Goal: Use online tool/utility: Utilize a website feature to perform a specific function

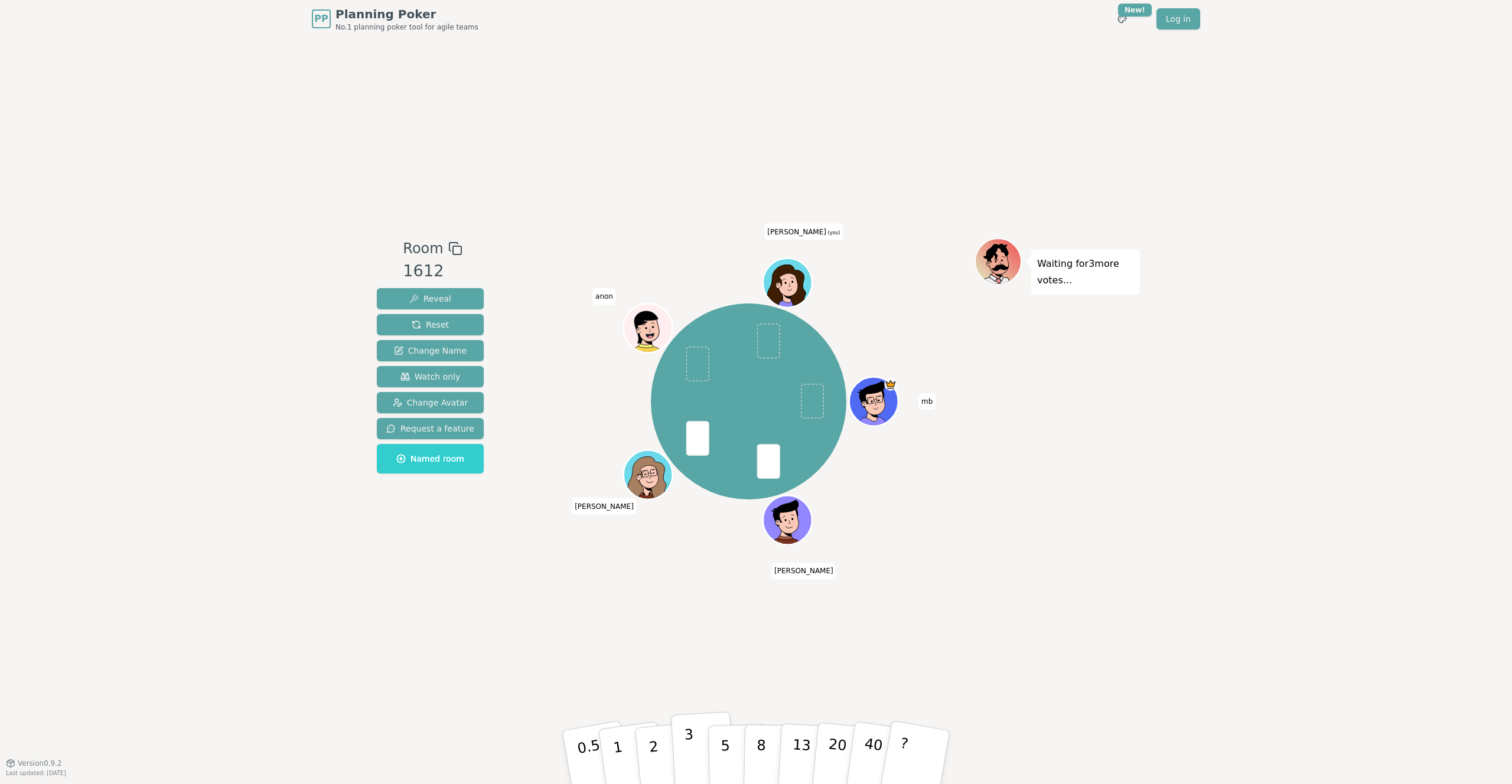
click at [697, 743] on button "3" at bounding box center [703, 757] width 64 height 92
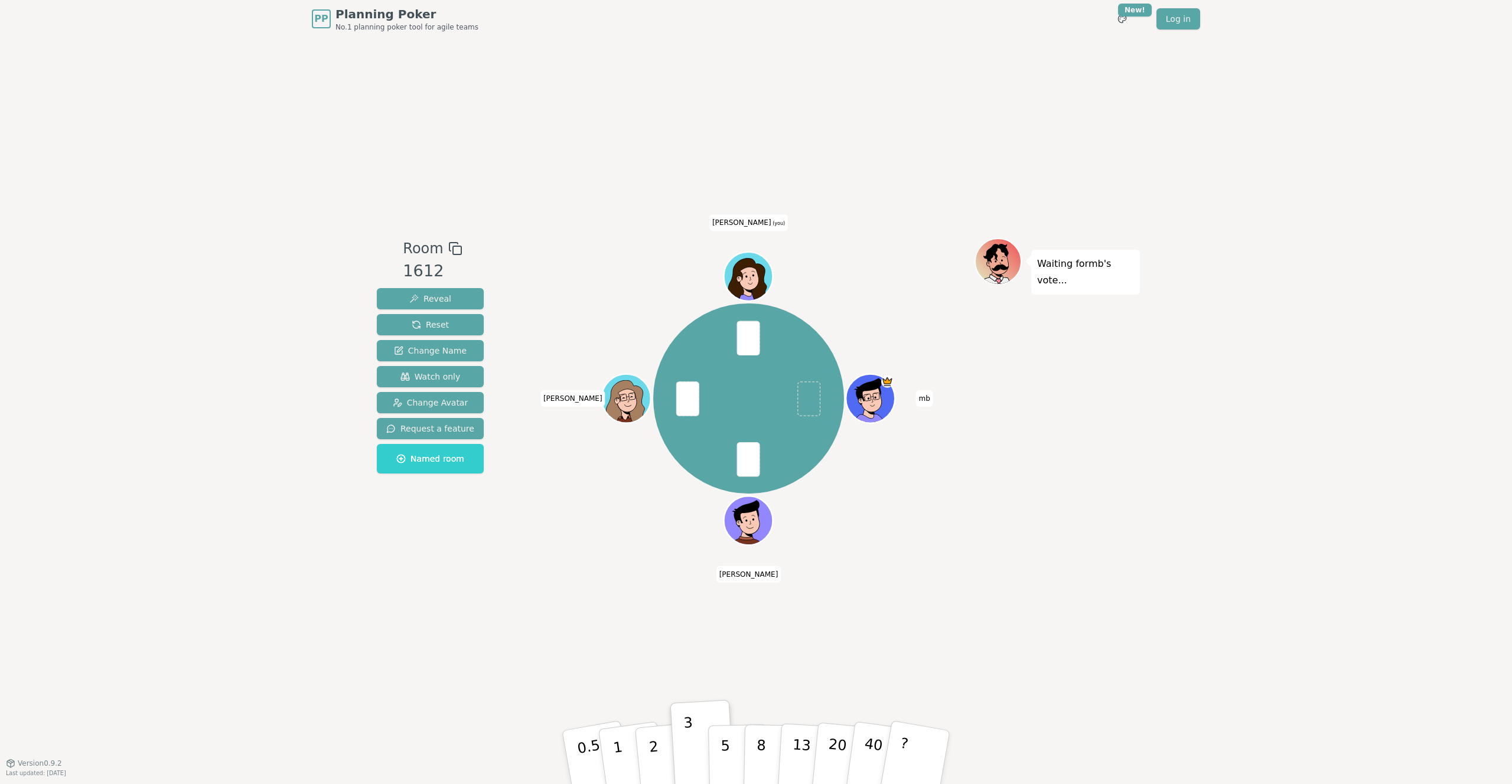
click at [763, 272] on icon at bounding box center [750, 273] width 38 height 5
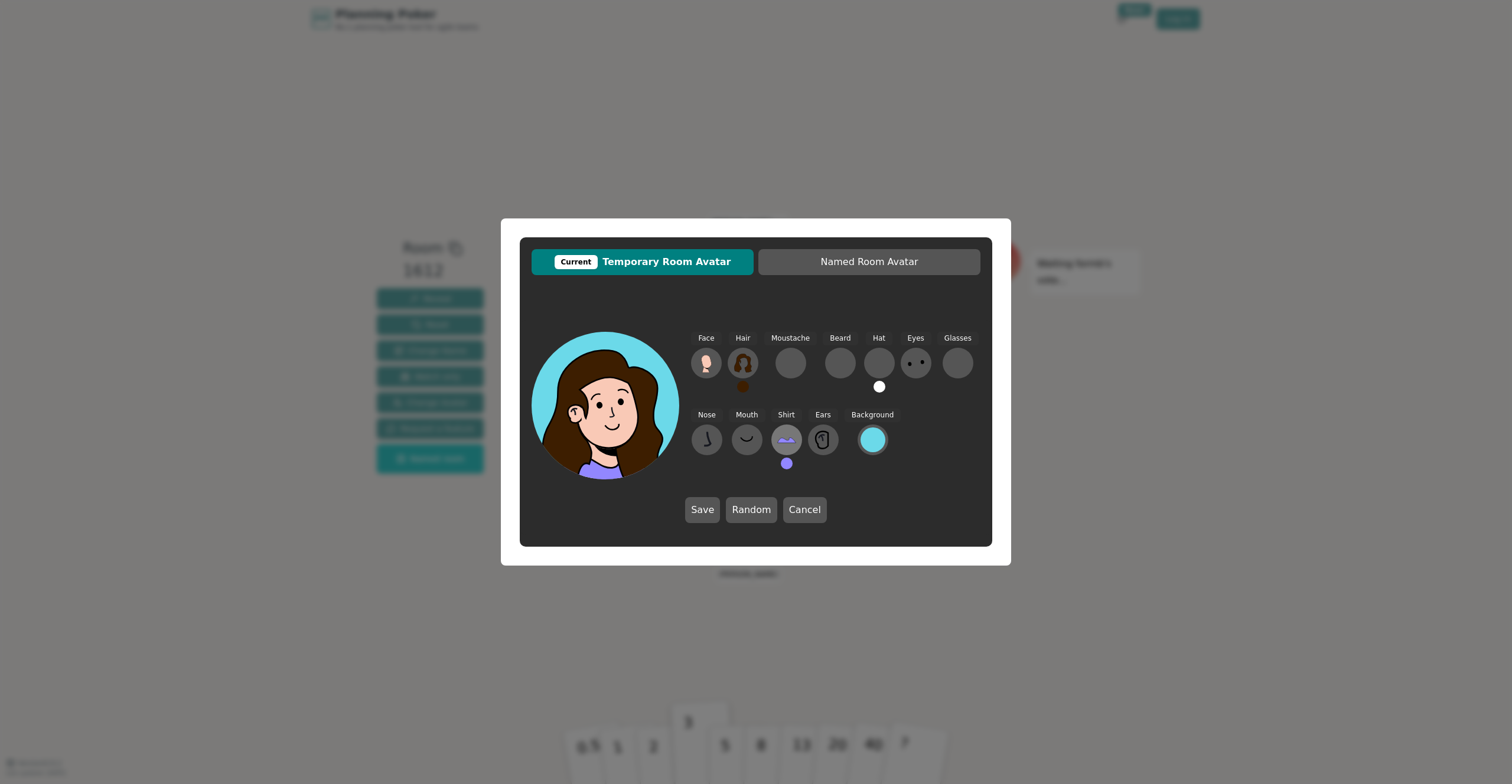
click at [780, 449] on icon at bounding box center [786, 440] width 19 height 19
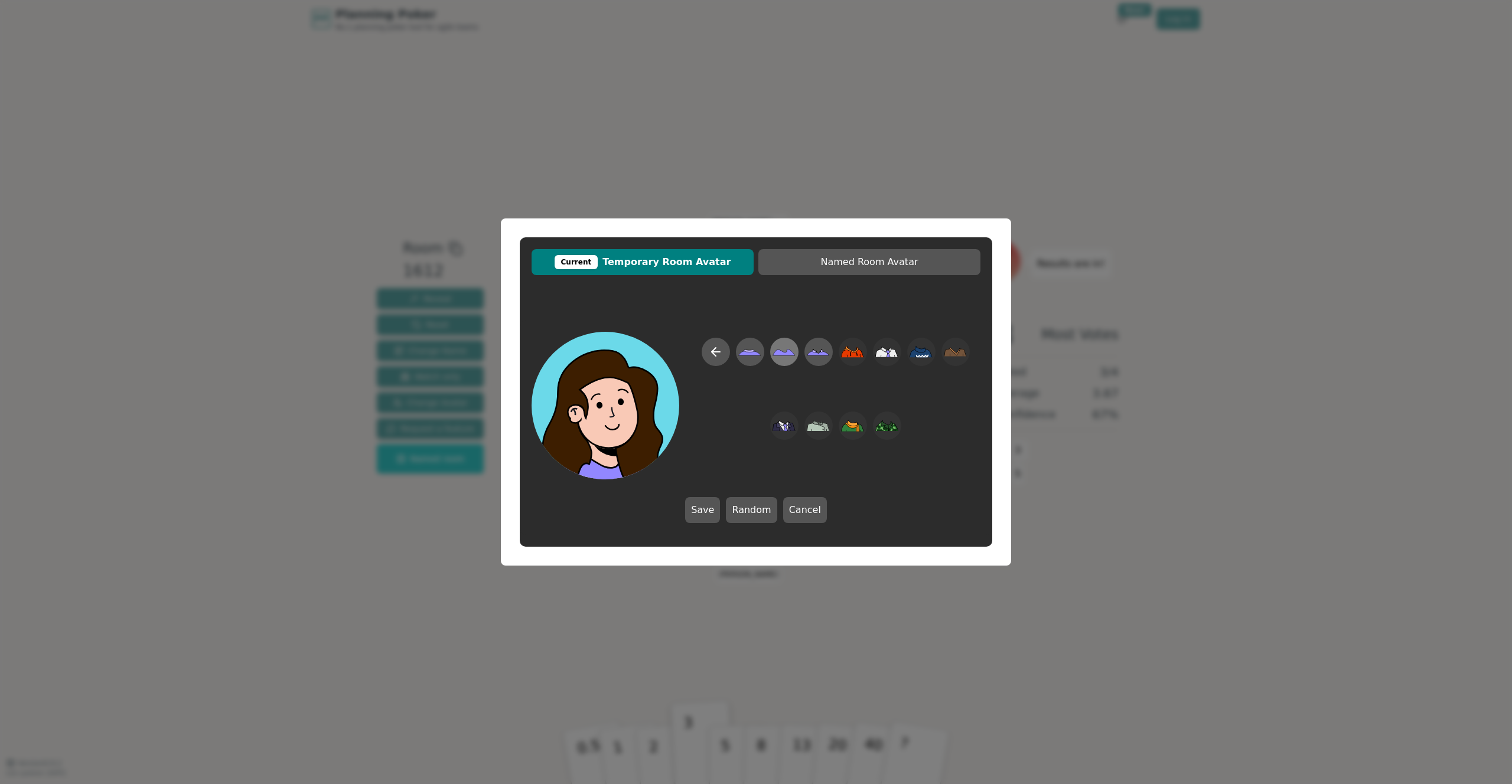
click at [781, 354] on icon at bounding box center [784, 352] width 22 height 7
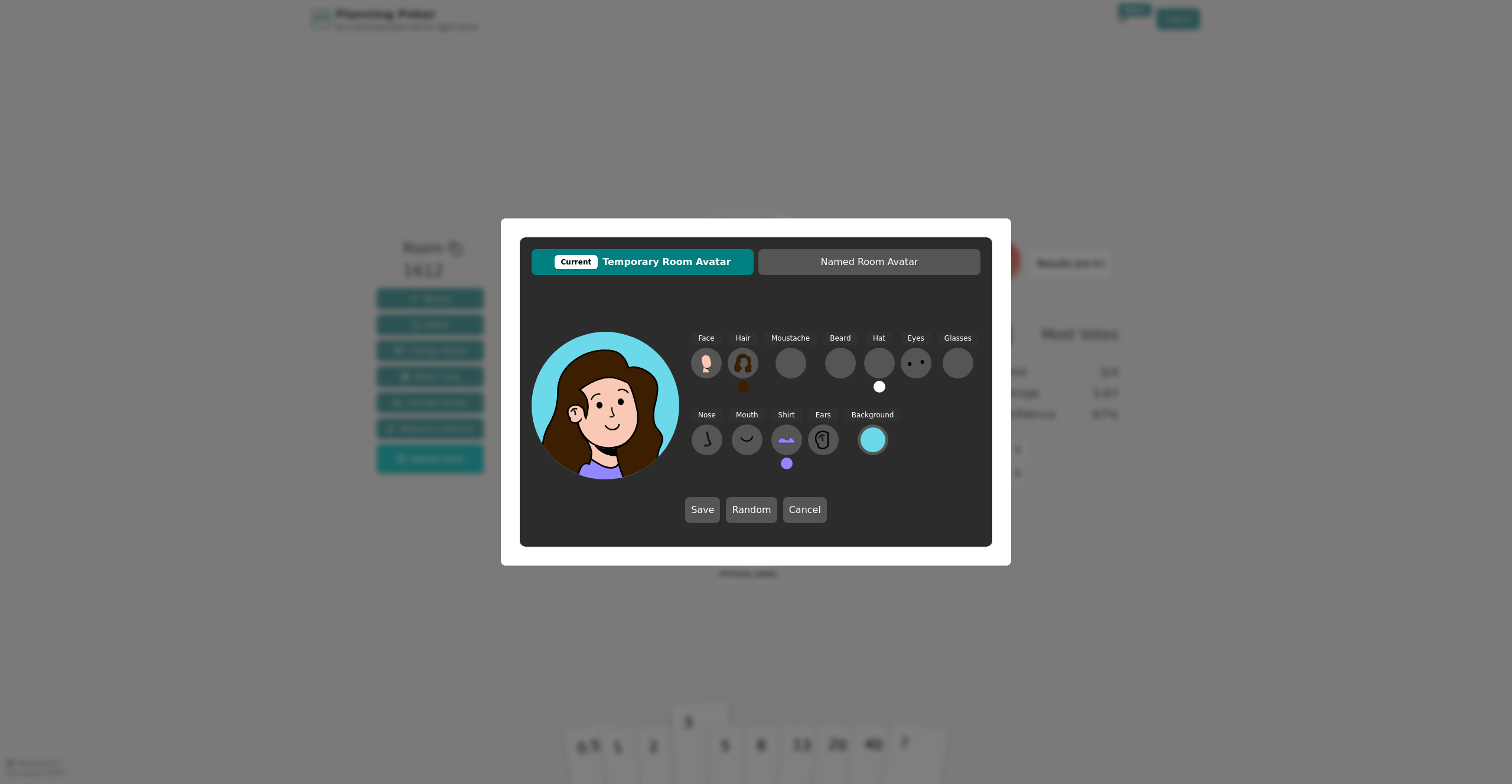
click at [781, 465] on button at bounding box center [786, 464] width 12 height 12
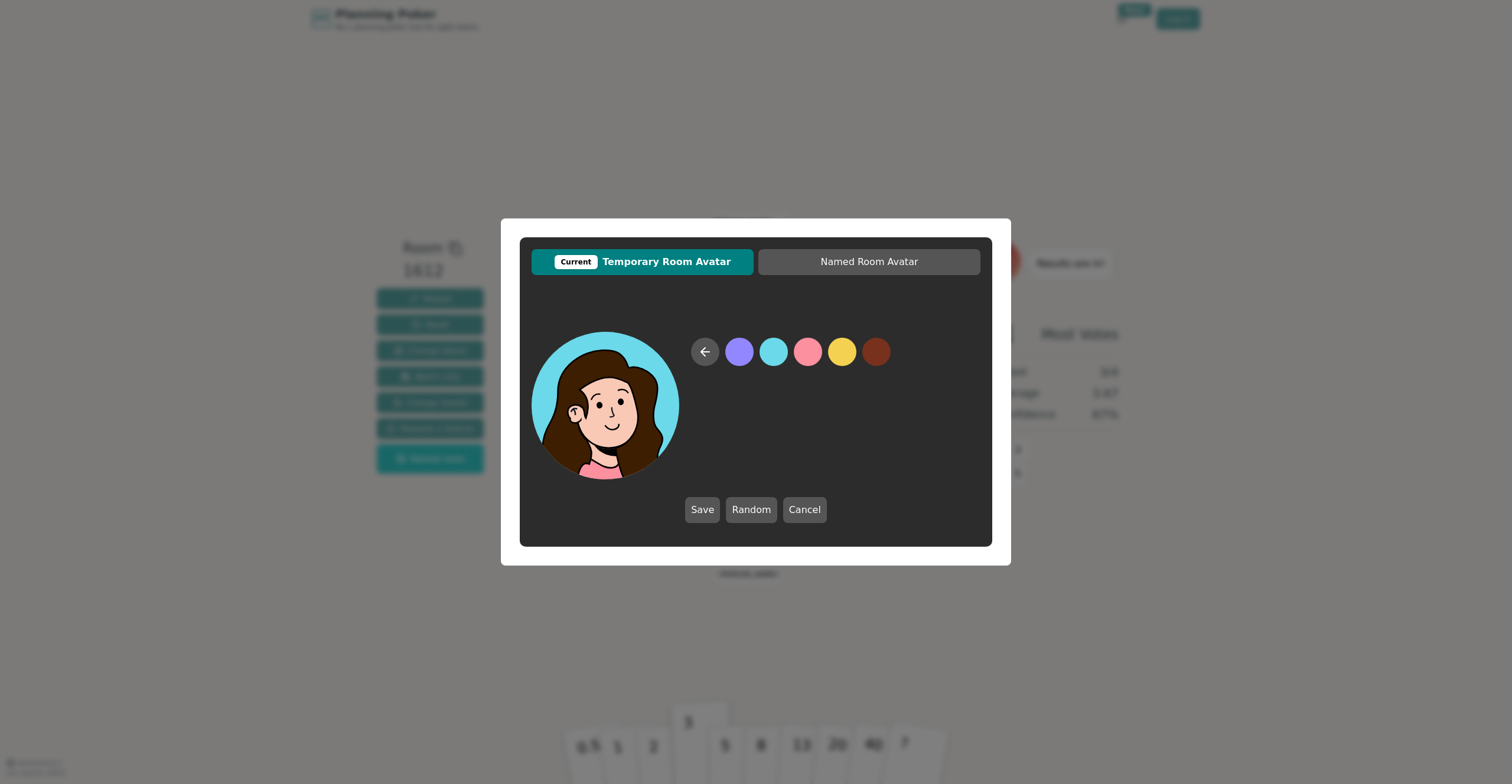
click at [797, 353] on button at bounding box center [807, 351] width 28 height 28
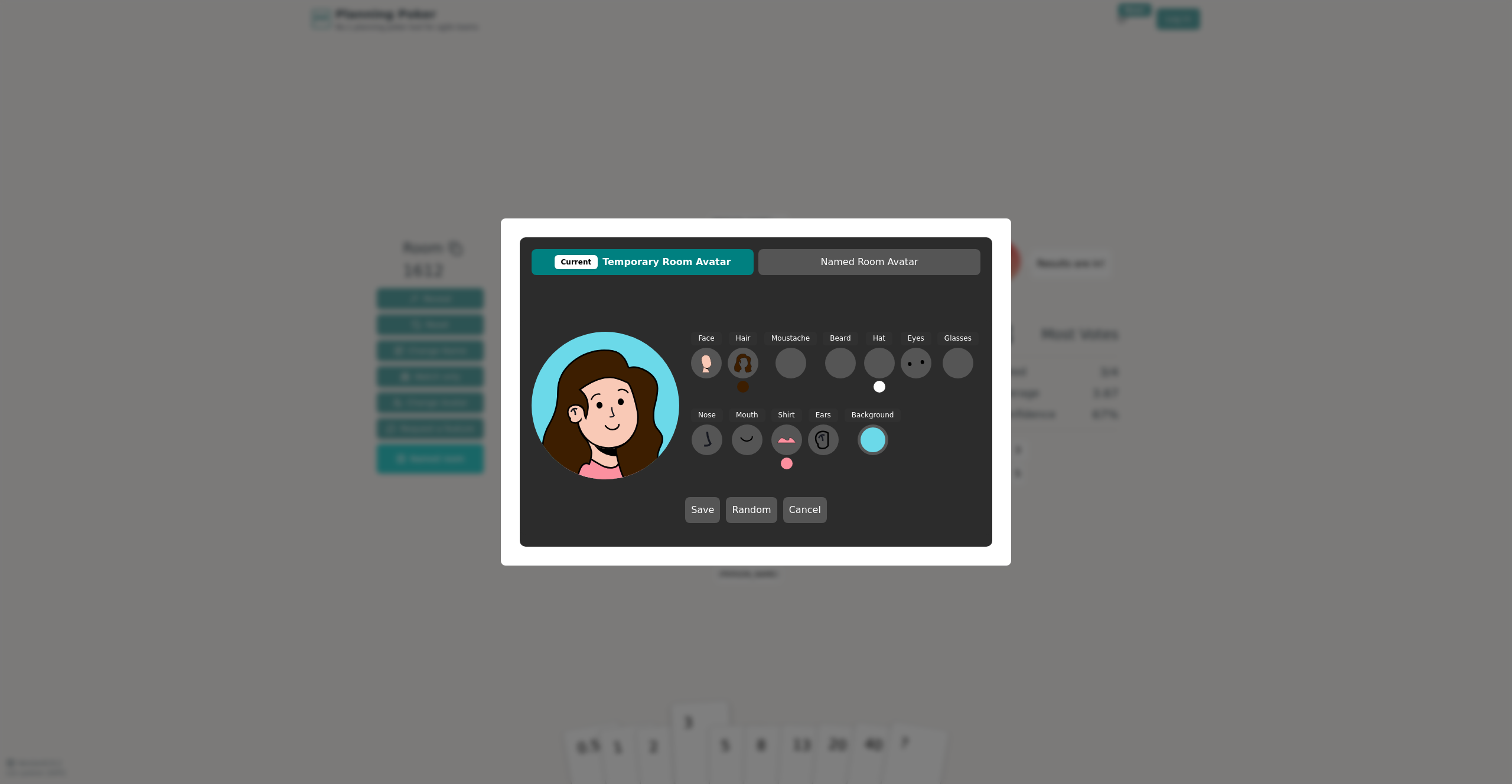
click at [781, 459] on button at bounding box center [786, 464] width 12 height 12
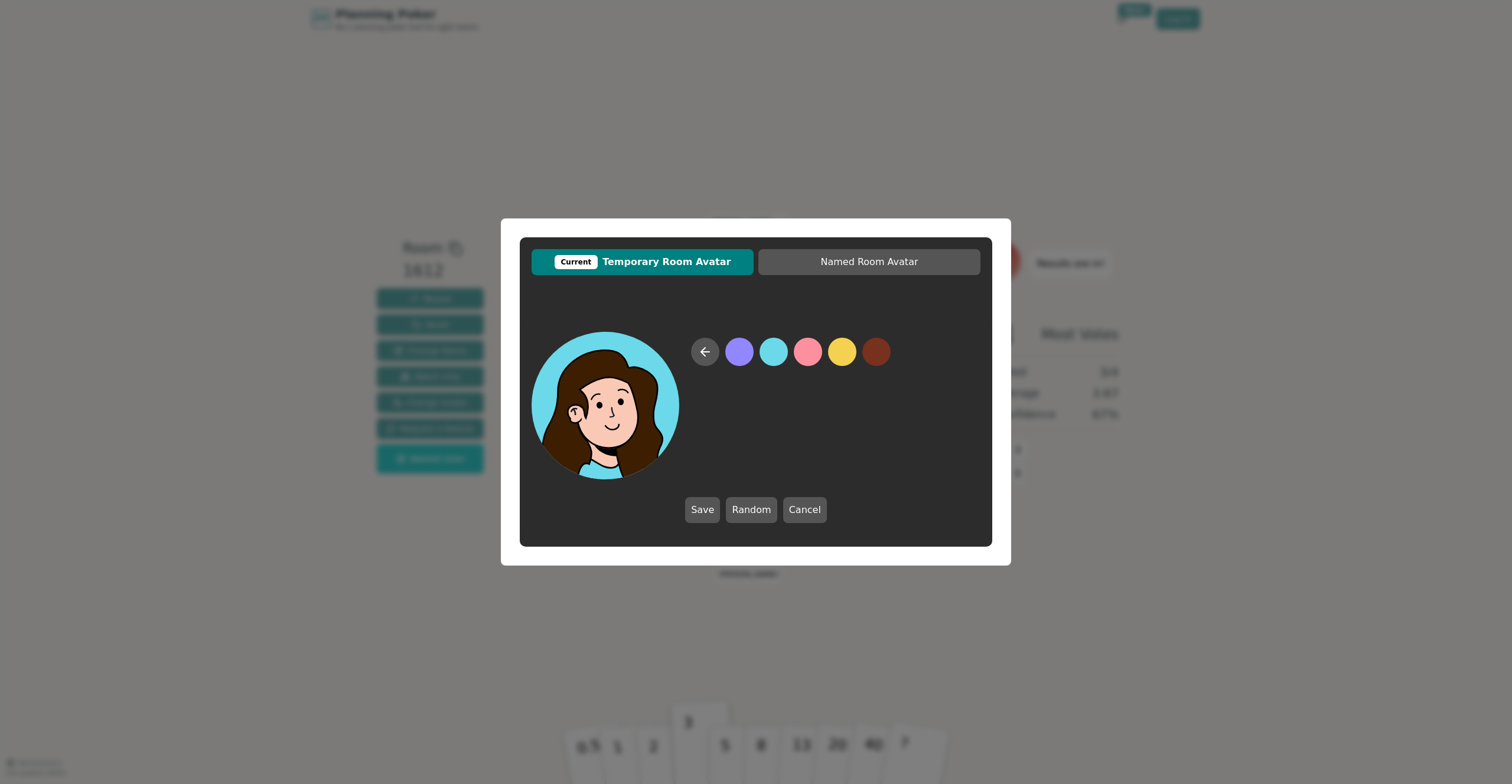
click at [768, 345] on button at bounding box center [773, 351] width 28 height 28
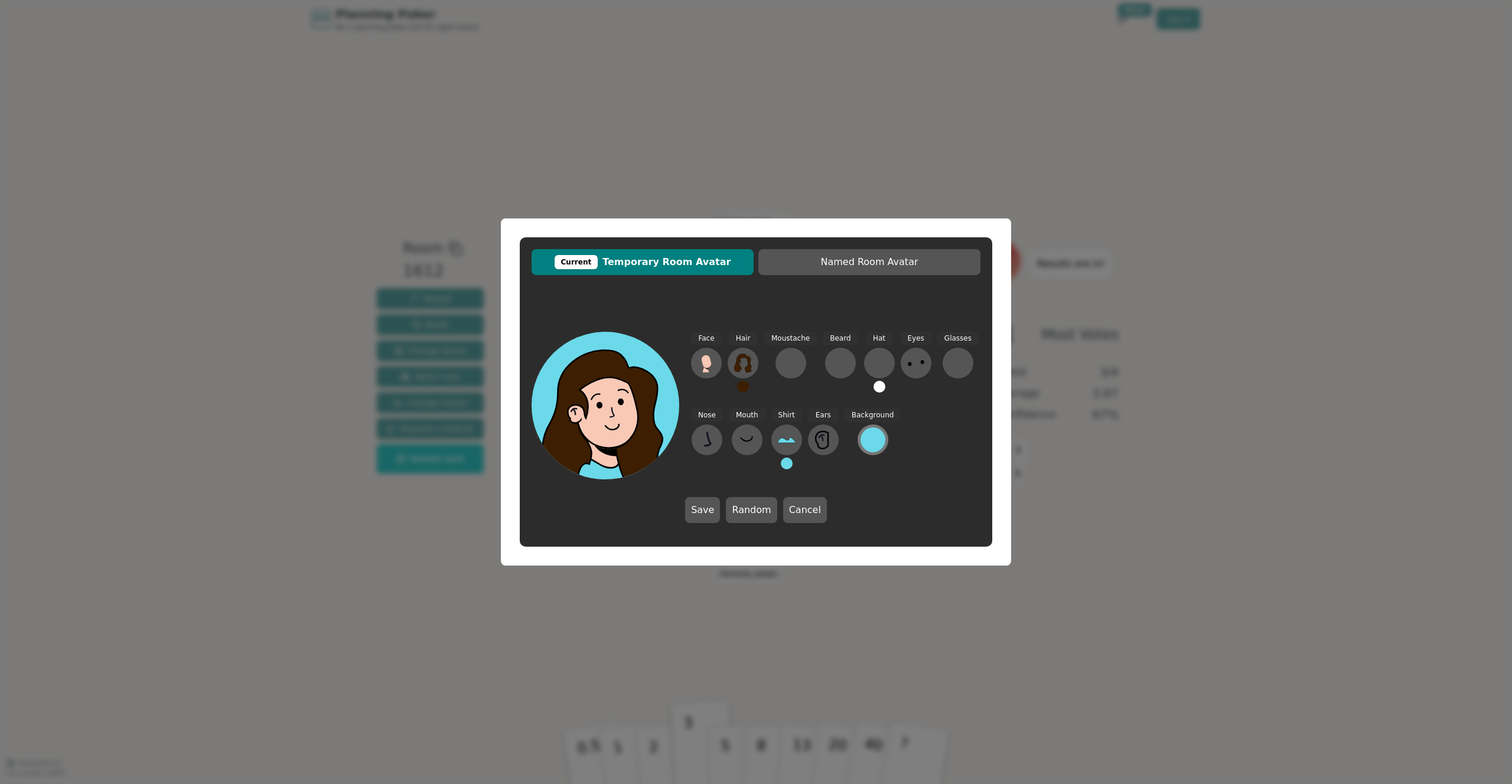
click at [870, 448] on div at bounding box center [873, 440] width 25 height 25
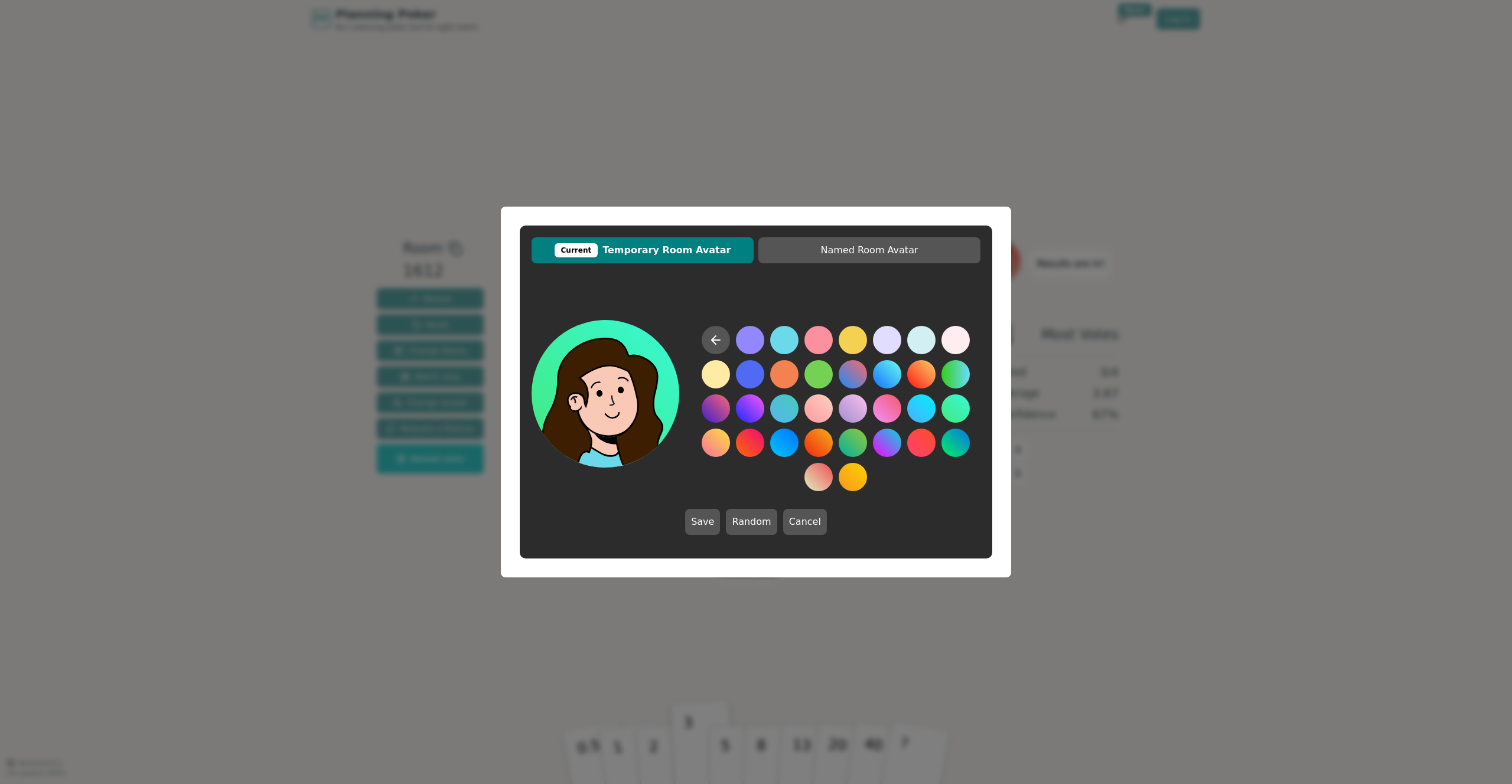
click at [954, 417] on button at bounding box center [955, 408] width 28 height 28
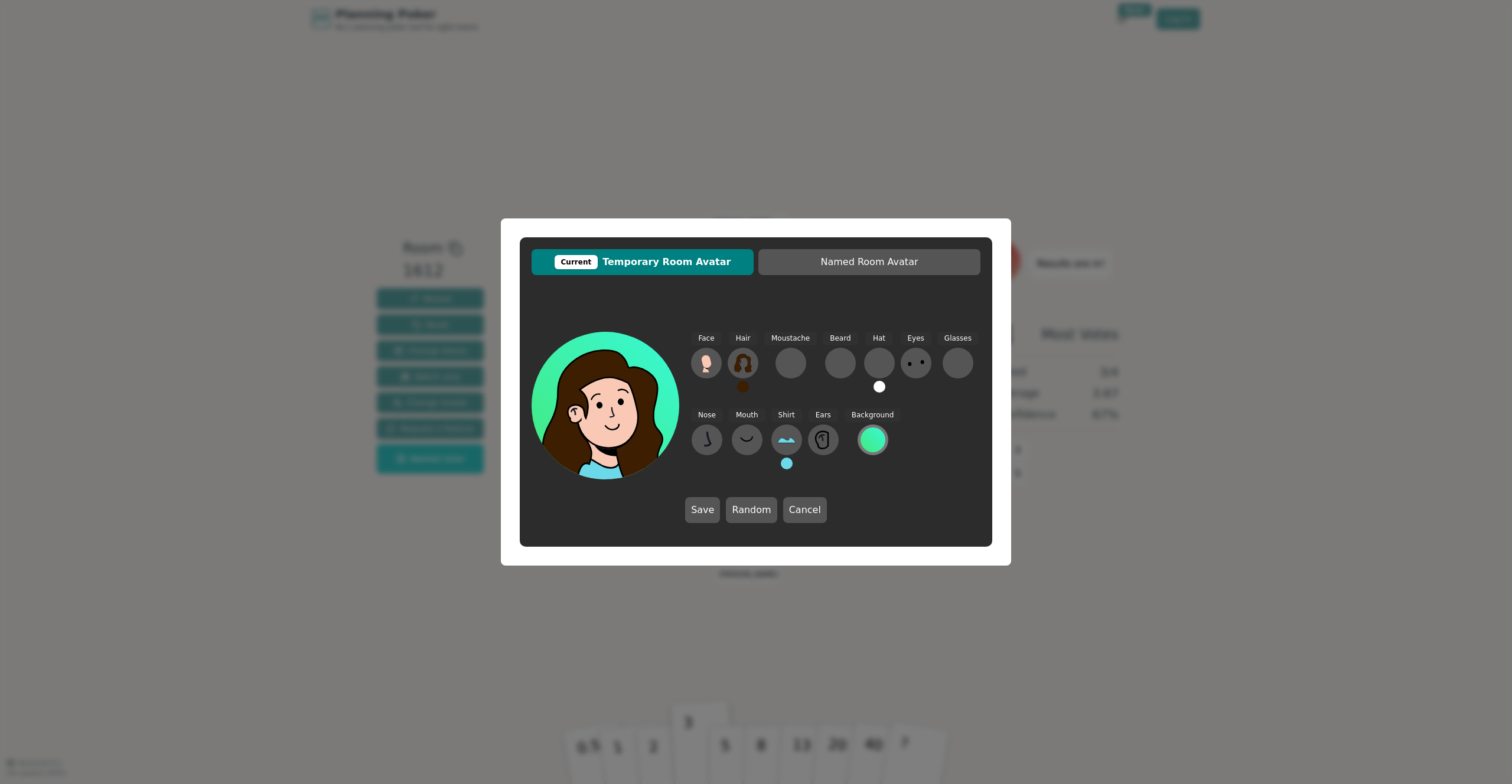
click at [875, 443] on div at bounding box center [873, 440] width 25 height 25
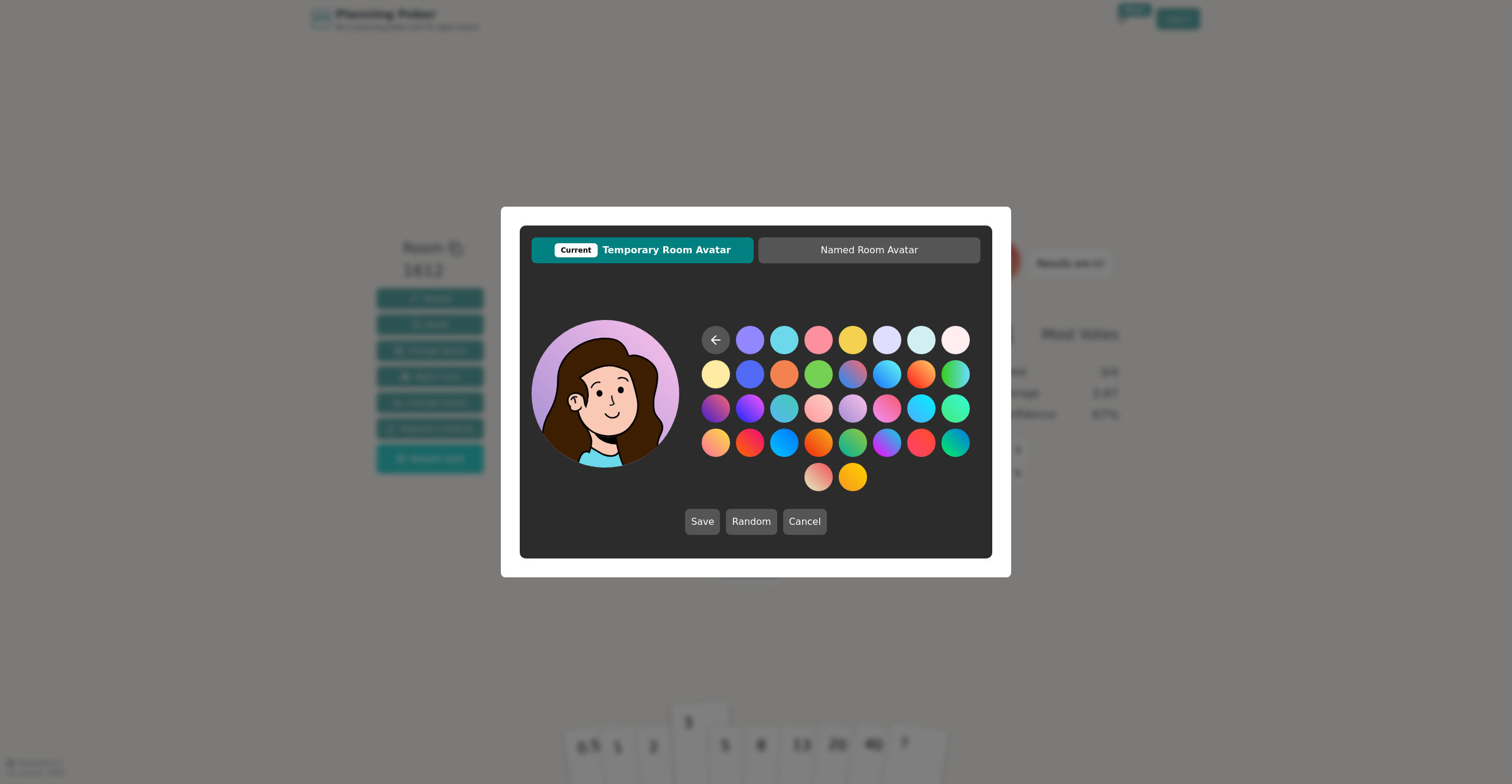
click at [853, 404] on button at bounding box center [852, 408] width 28 height 28
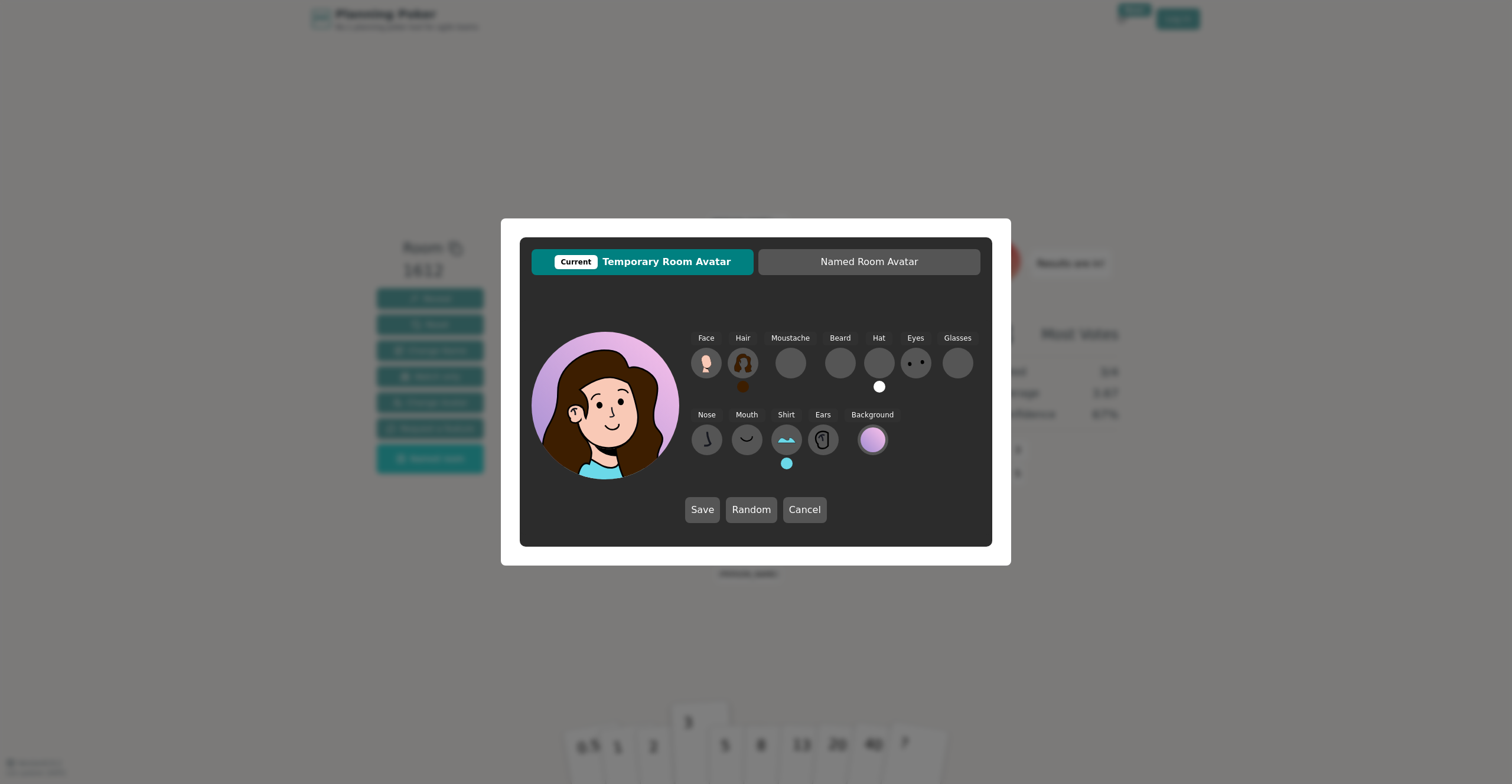
click at [786, 459] on button at bounding box center [786, 464] width 12 height 12
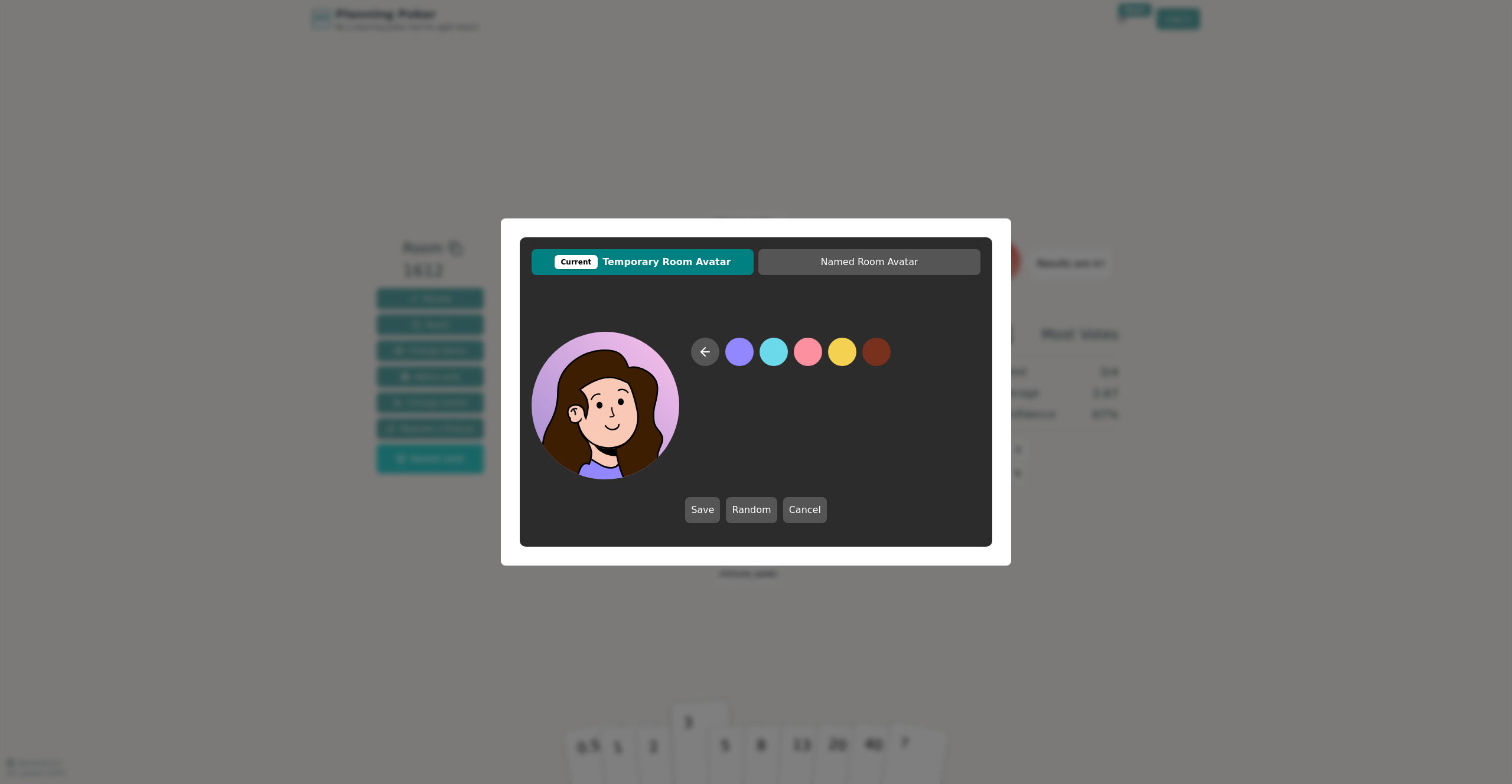
click at [740, 352] on button at bounding box center [739, 351] width 28 height 28
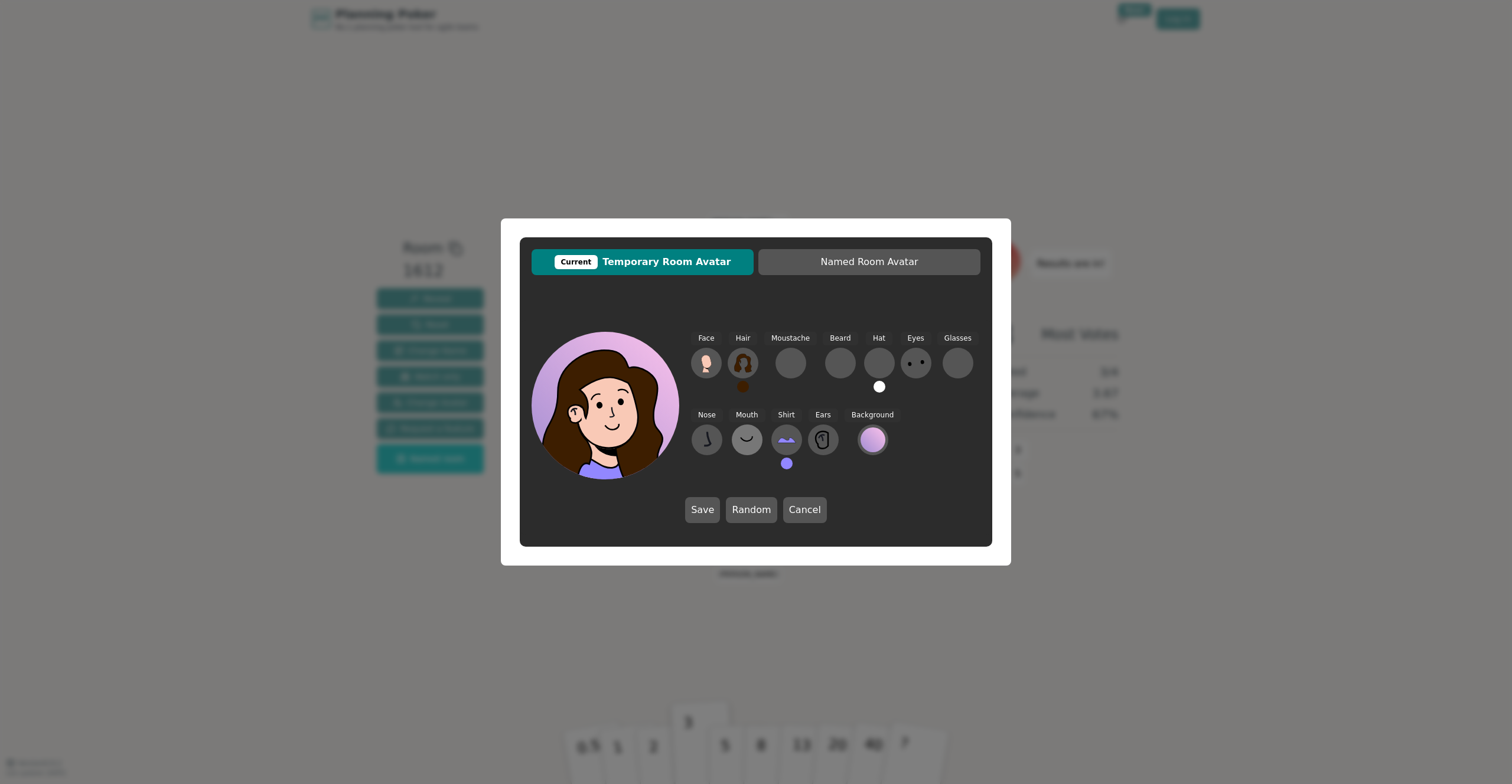
click at [748, 444] on icon at bounding box center [747, 440] width 19 height 19
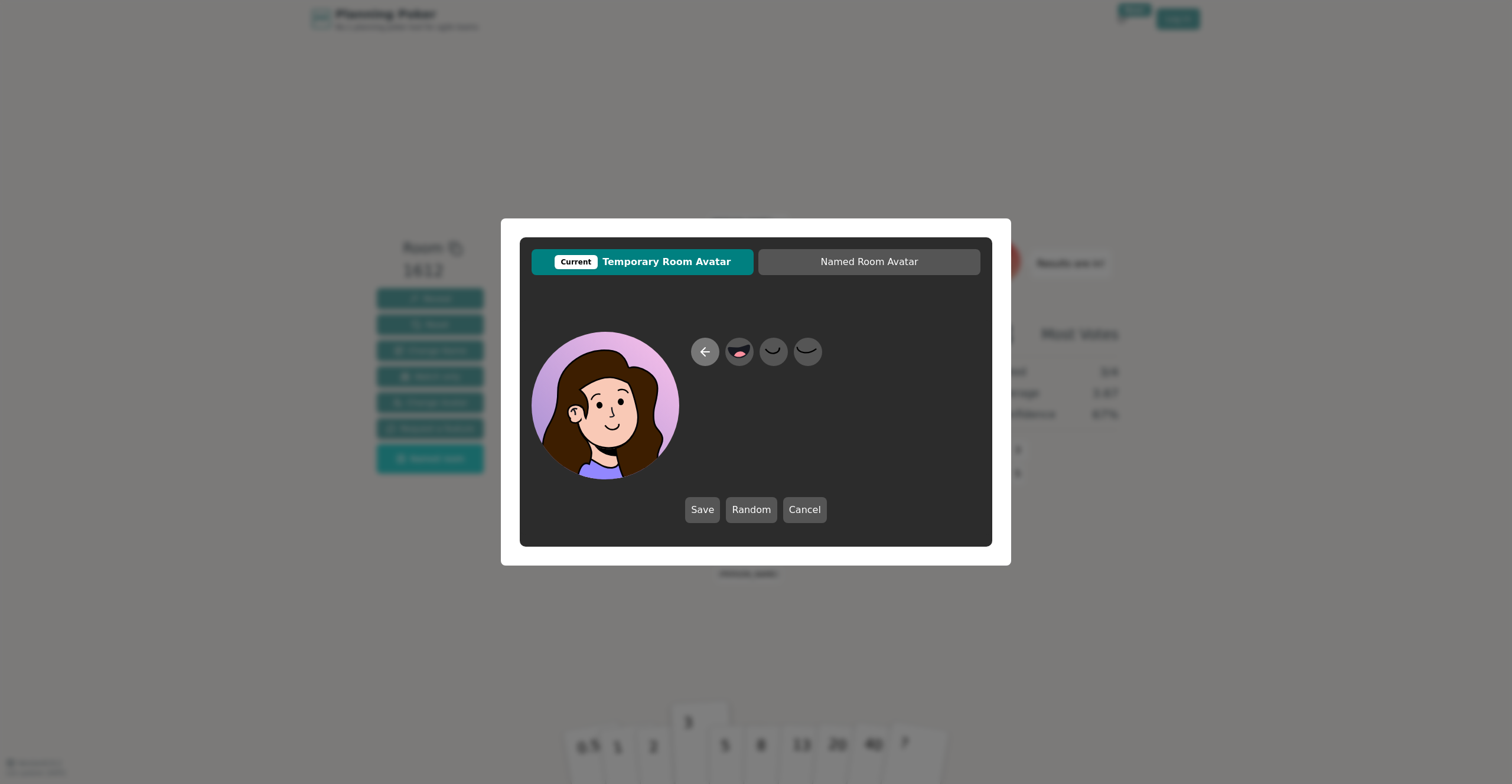
click at [706, 355] on icon at bounding box center [705, 352] width 14 height 14
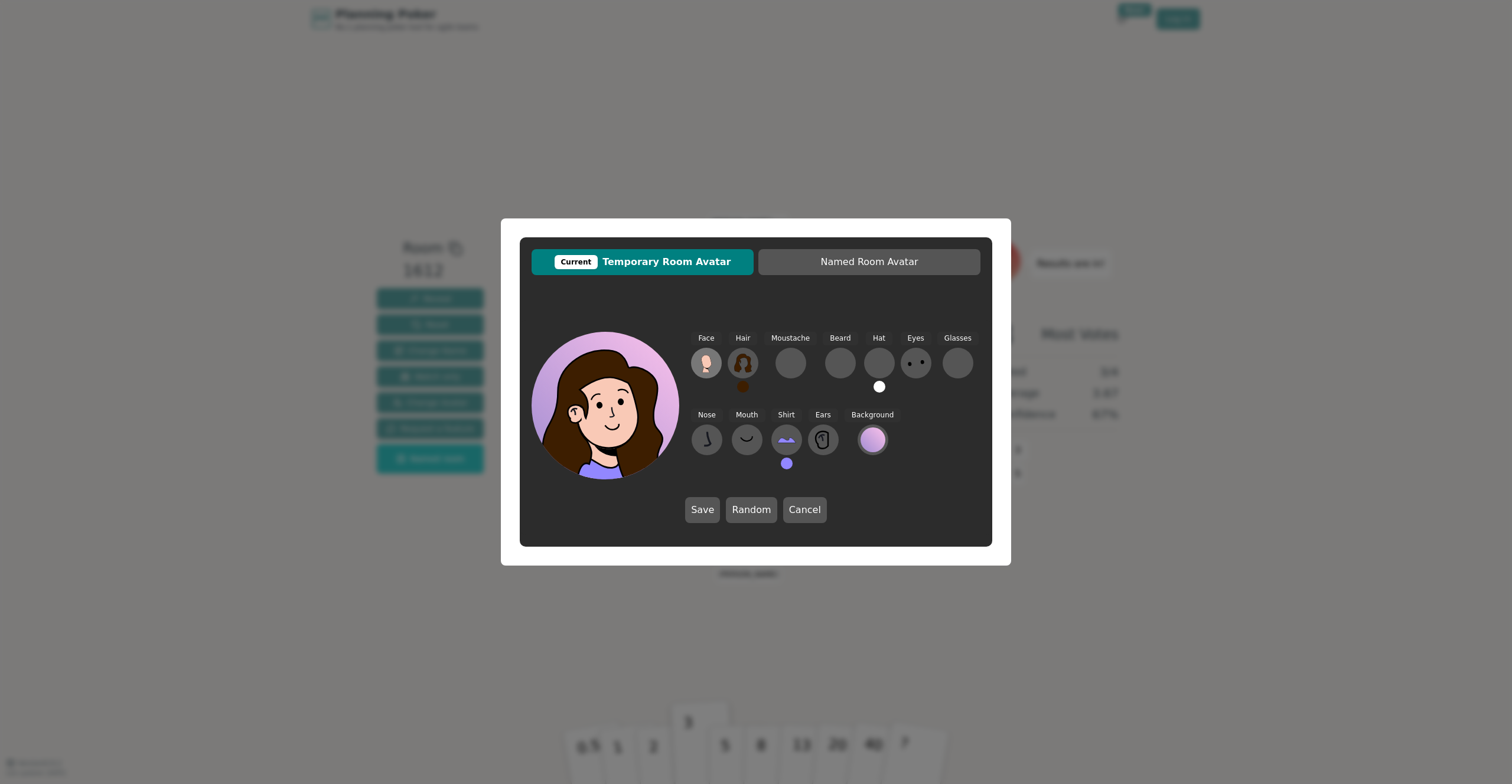
click at [717, 365] on button at bounding box center [706, 363] width 30 height 30
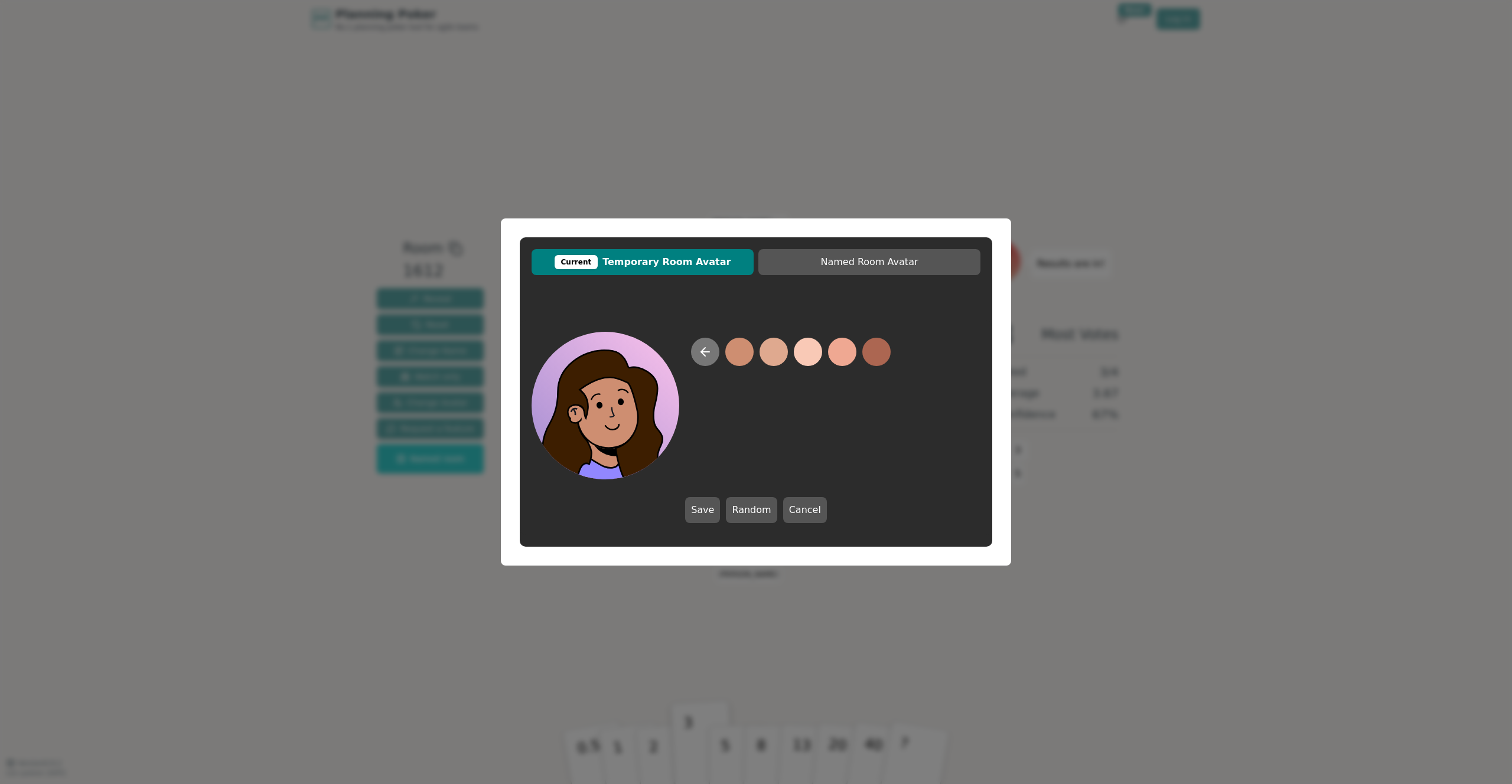
click at [701, 352] on icon at bounding box center [703, 351] width 4 height 8
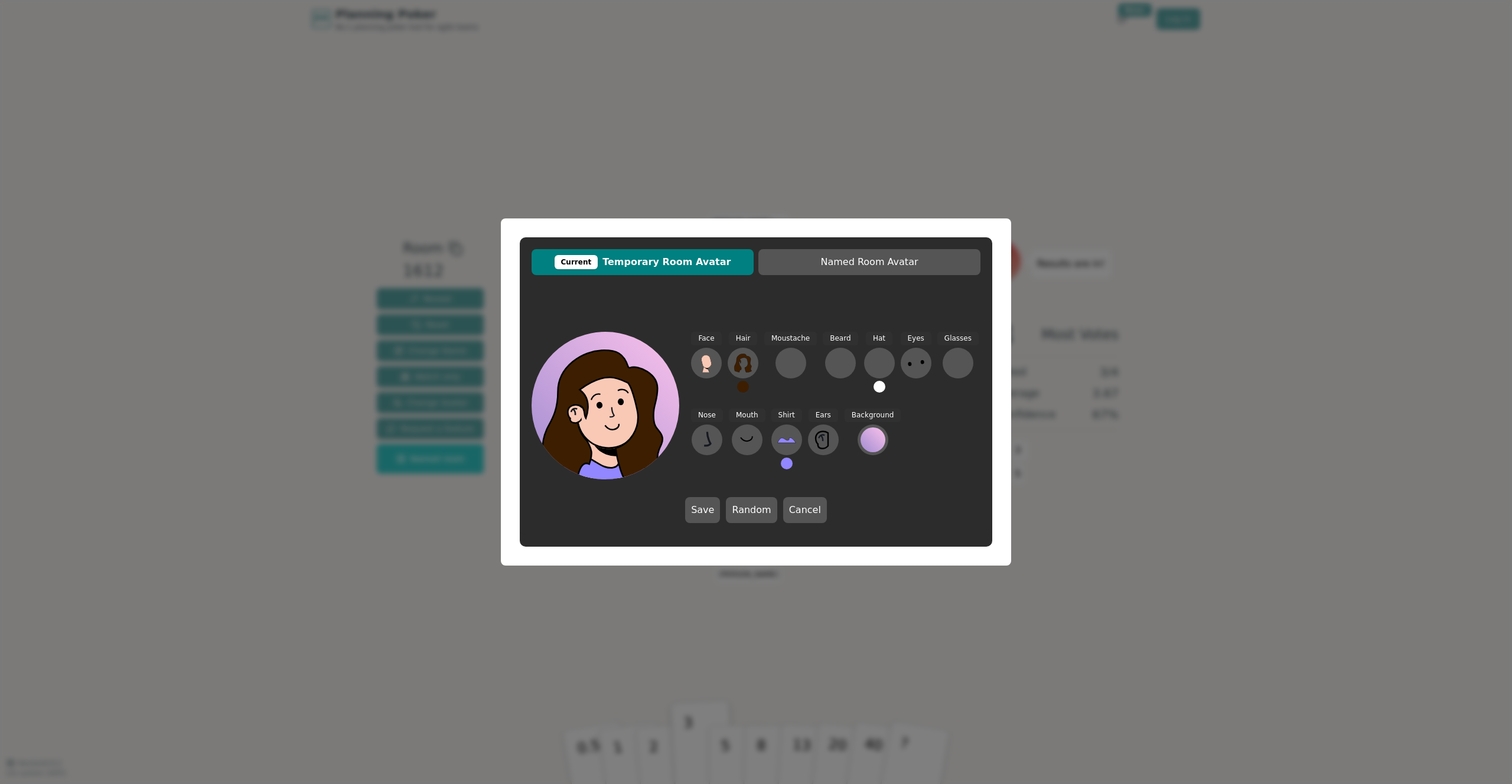
click at [786, 461] on button at bounding box center [786, 464] width 12 height 12
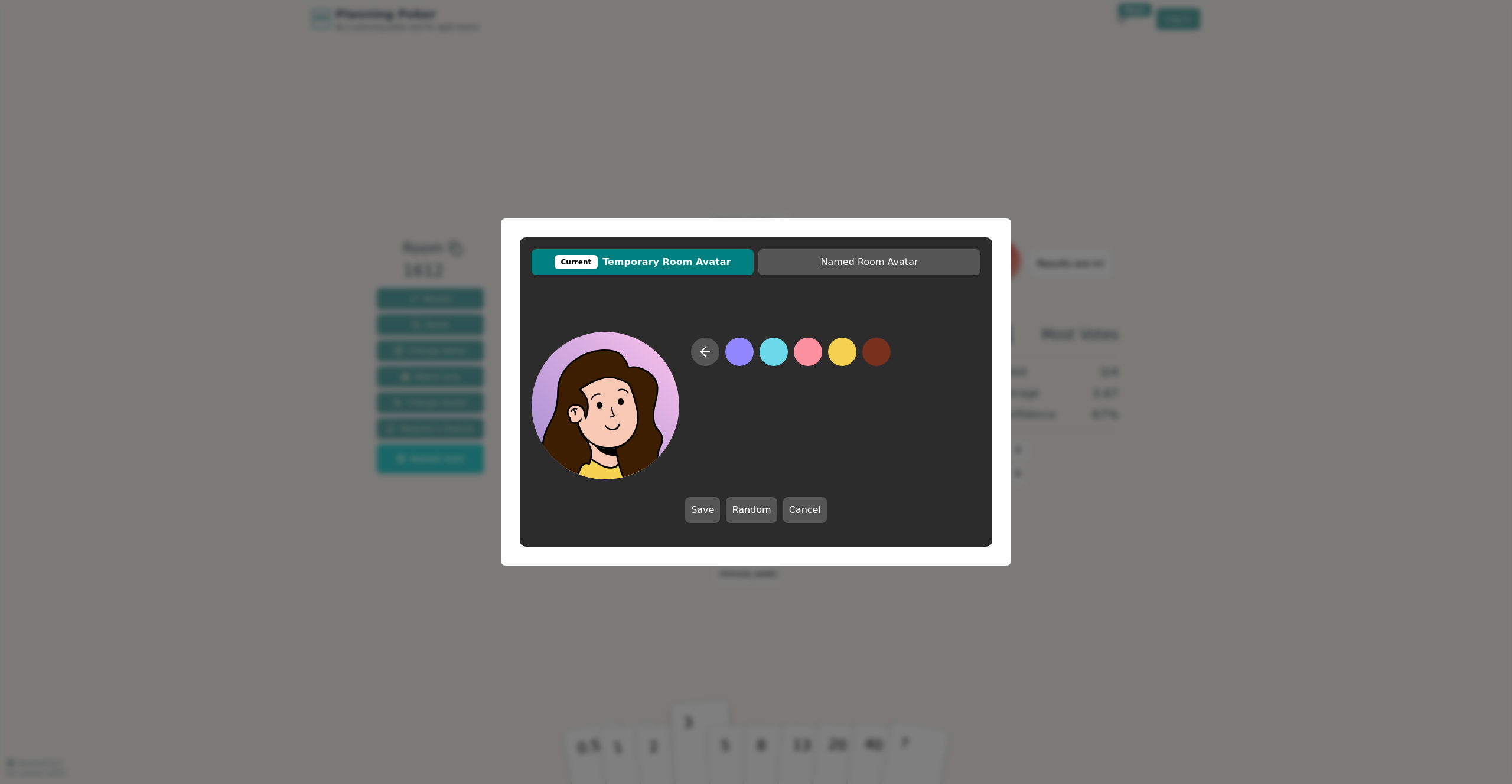
click at [849, 352] on button at bounding box center [842, 351] width 28 height 28
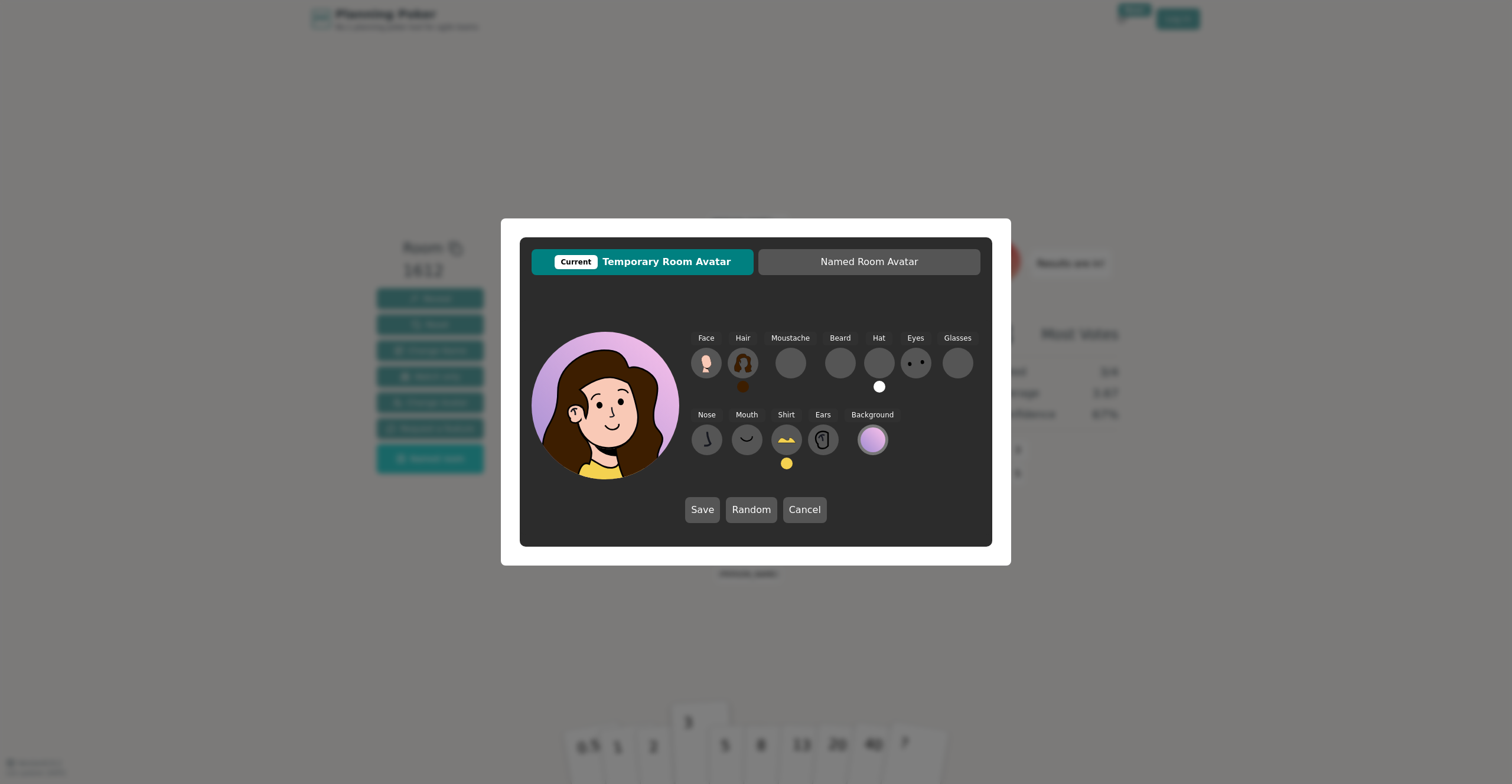
click at [874, 448] on div at bounding box center [873, 440] width 25 height 25
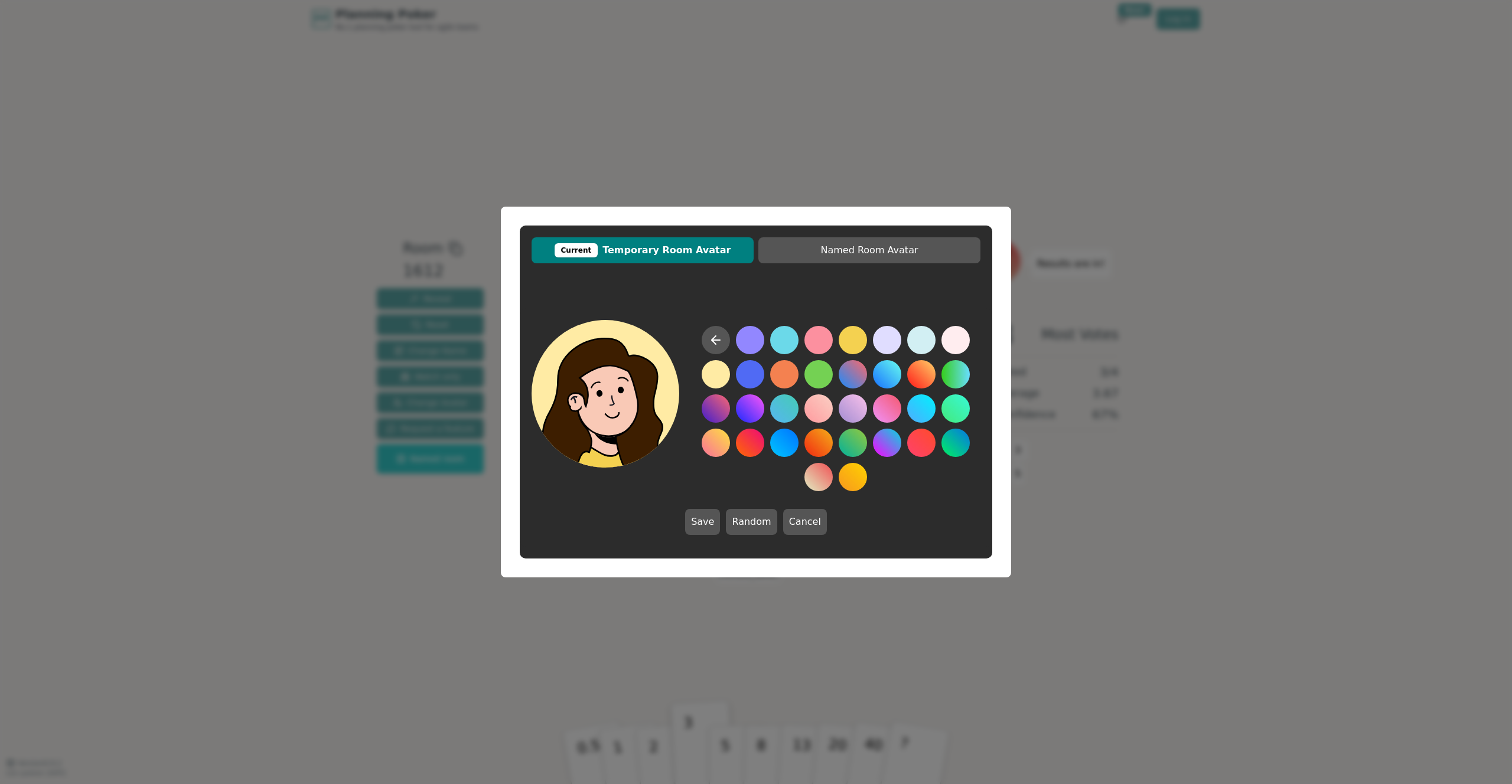
click at [718, 376] on button at bounding box center [715, 374] width 28 height 28
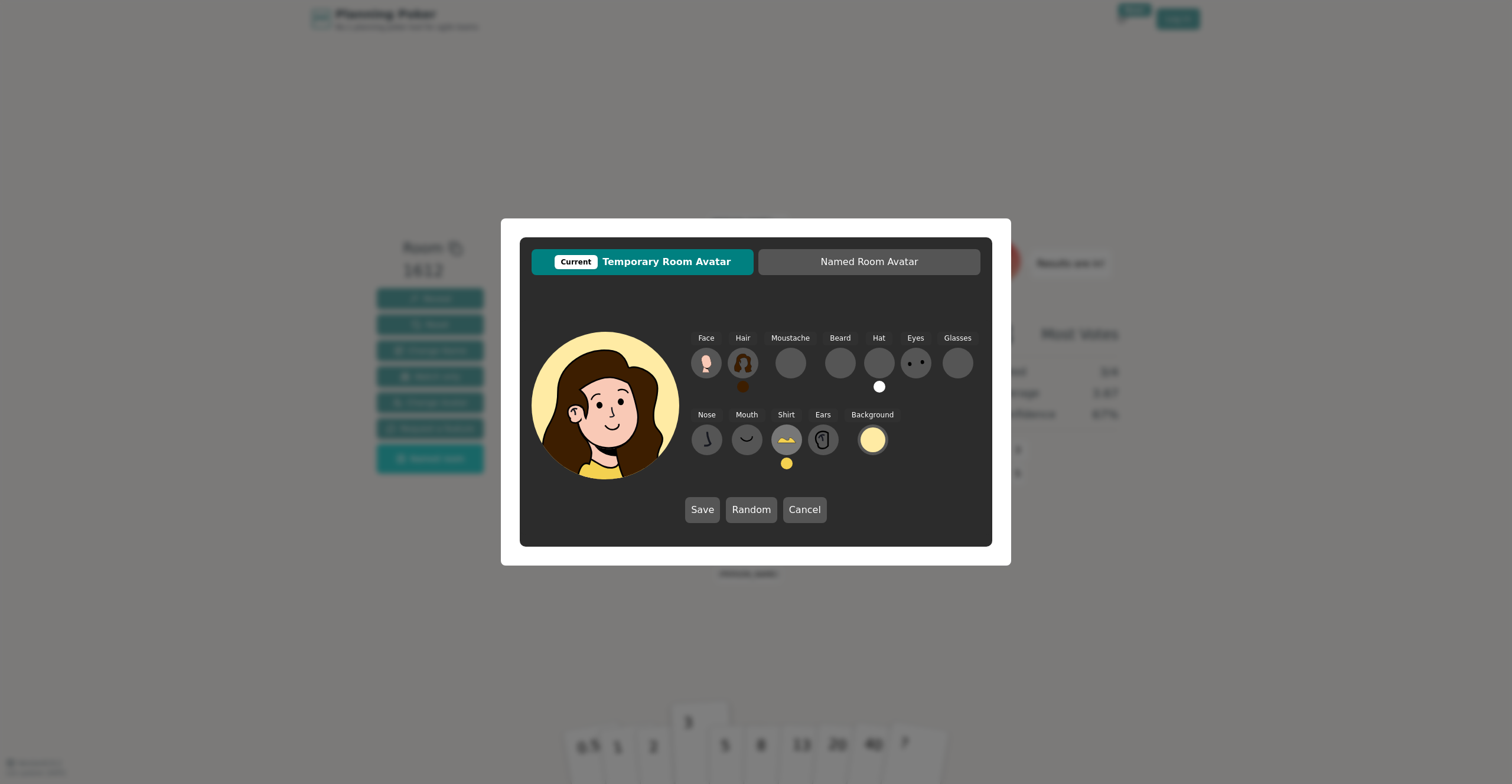
click at [791, 438] on icon at bounding box center [786, 440] width 19 height 19
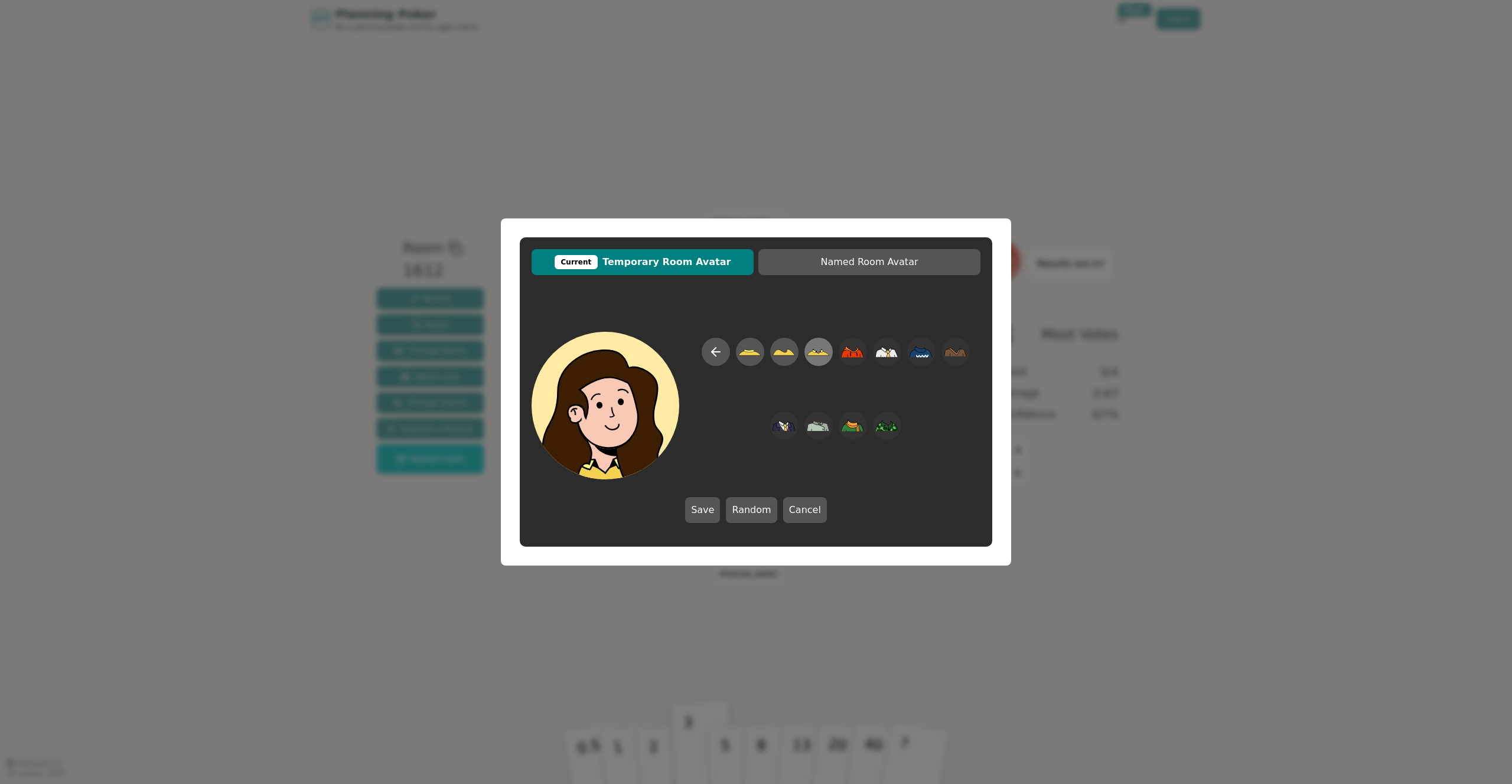
click at [812, 357] on icon at bounding box center [818, 352] width 23 height 27
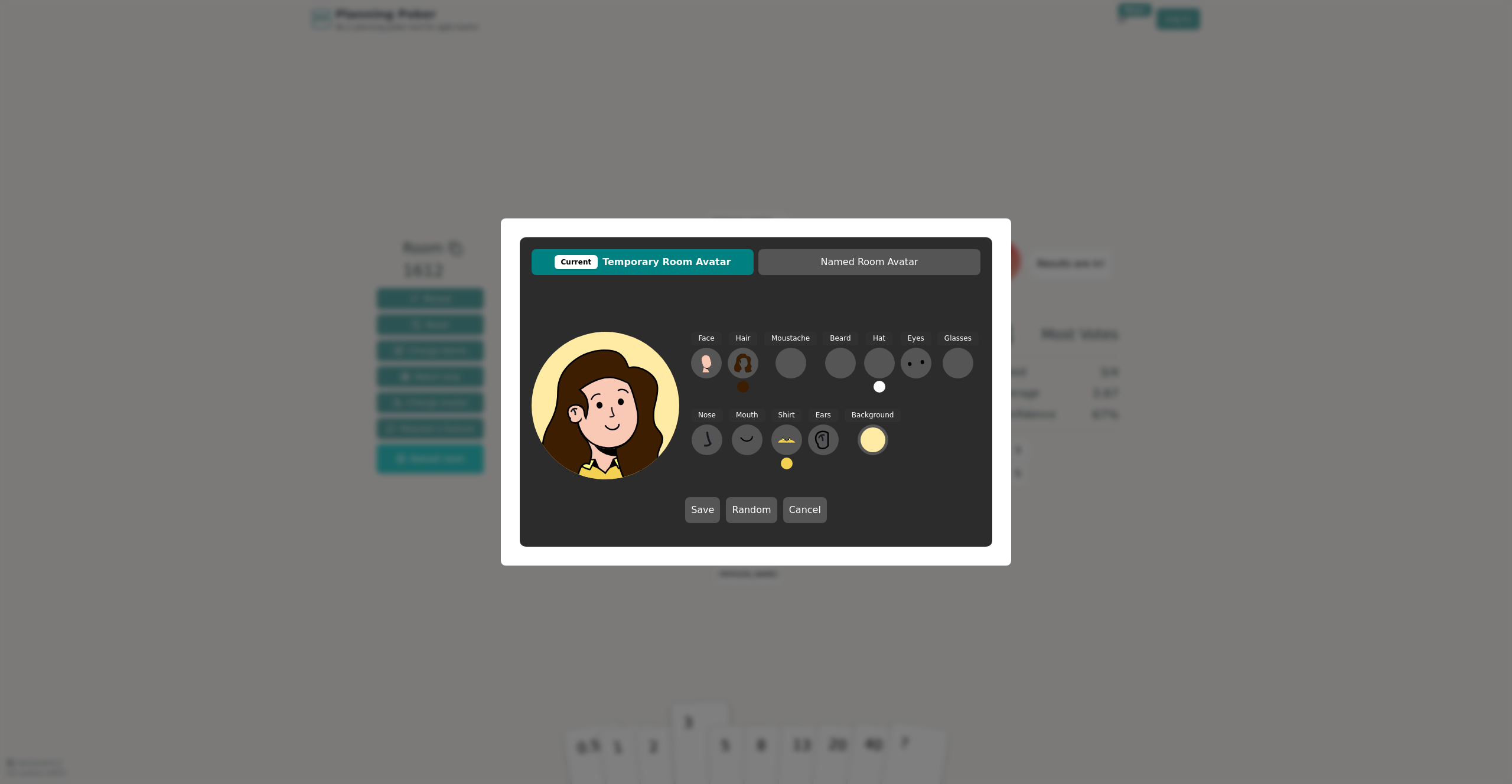
click at [782, 466] on button at bounding box center [786, 464] width 12 height 12
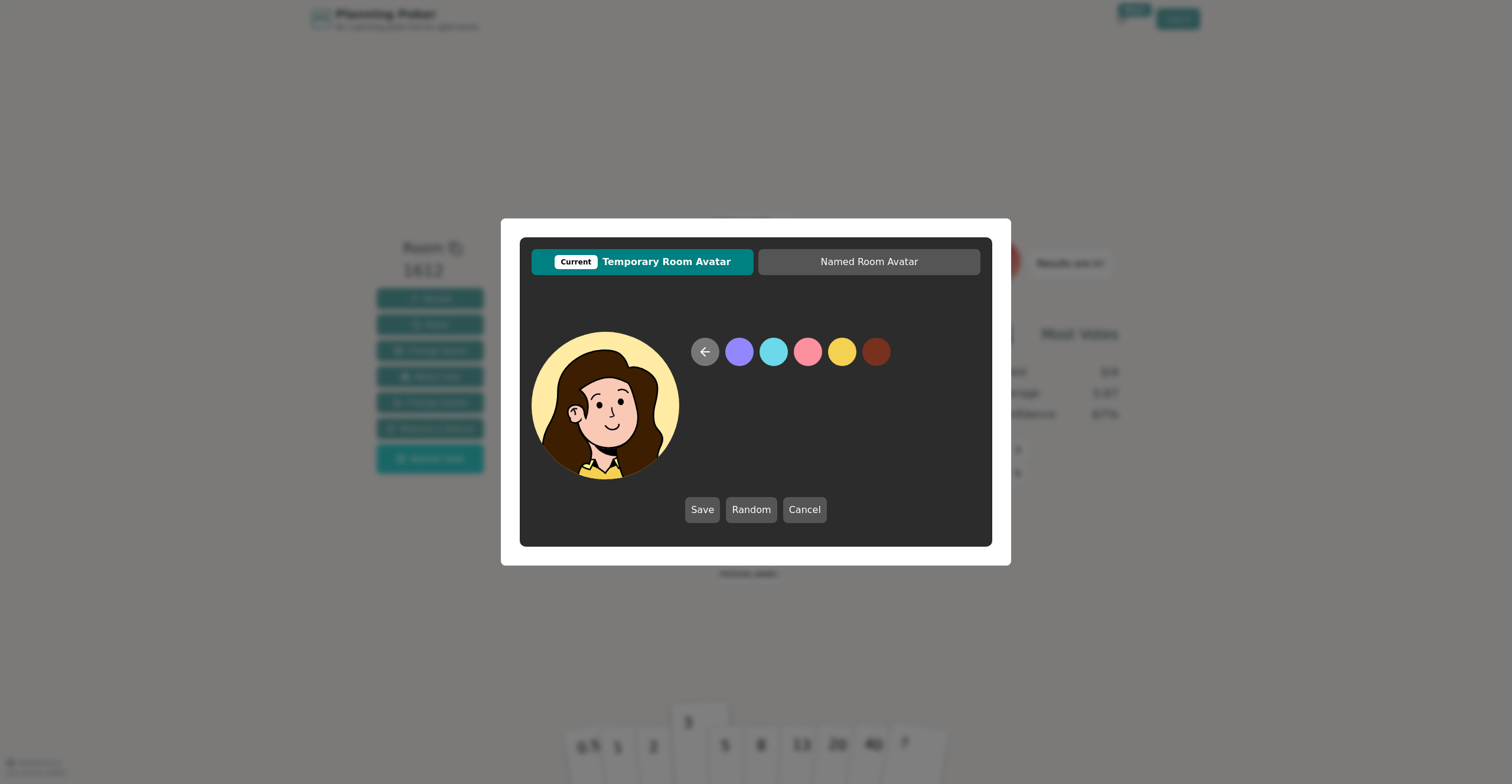
click at [698, 356] on icon at bounding box center [705, 352] width 14 height 14
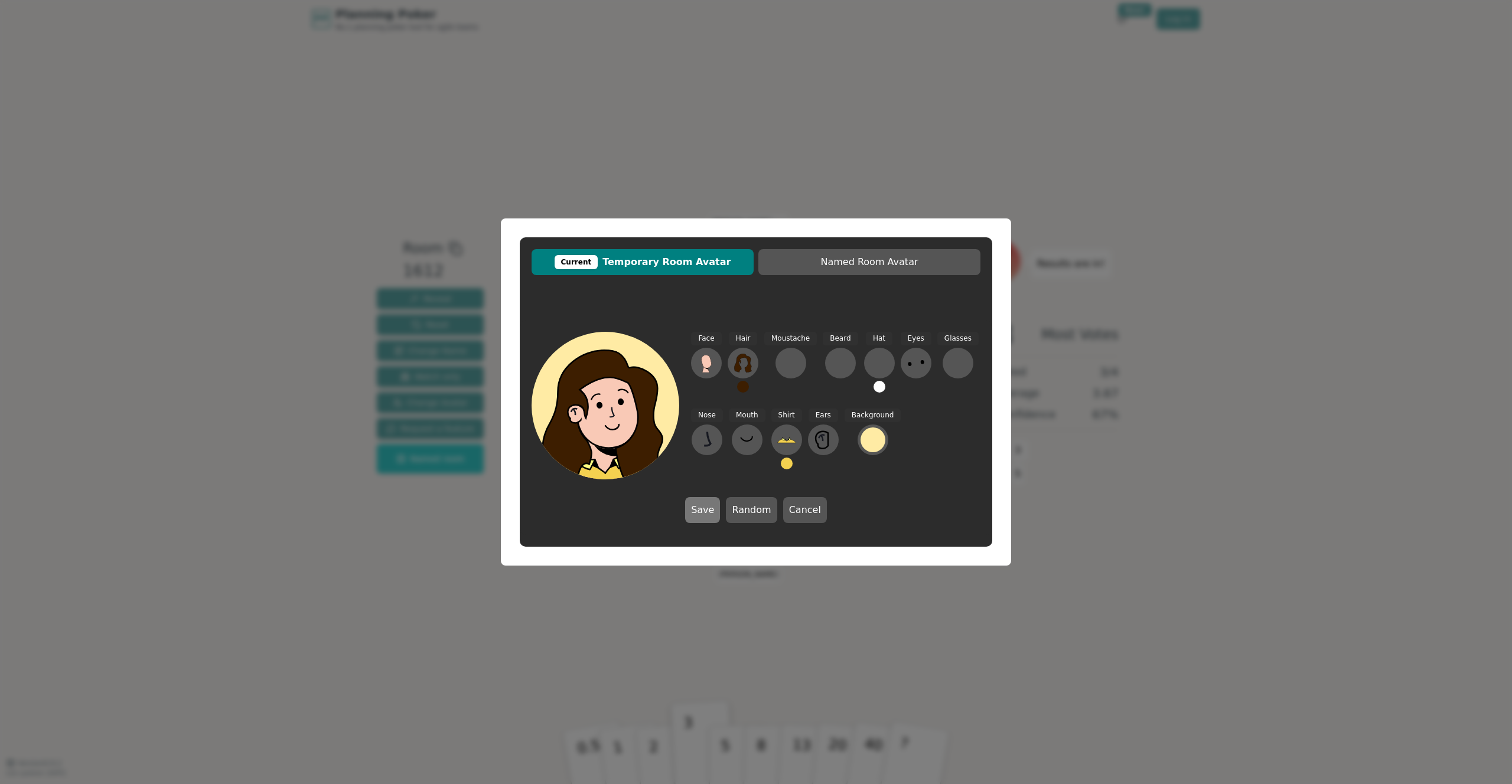
click at [713, 507] on button "Save" at bounding box center [702, 510] width 35 height 26
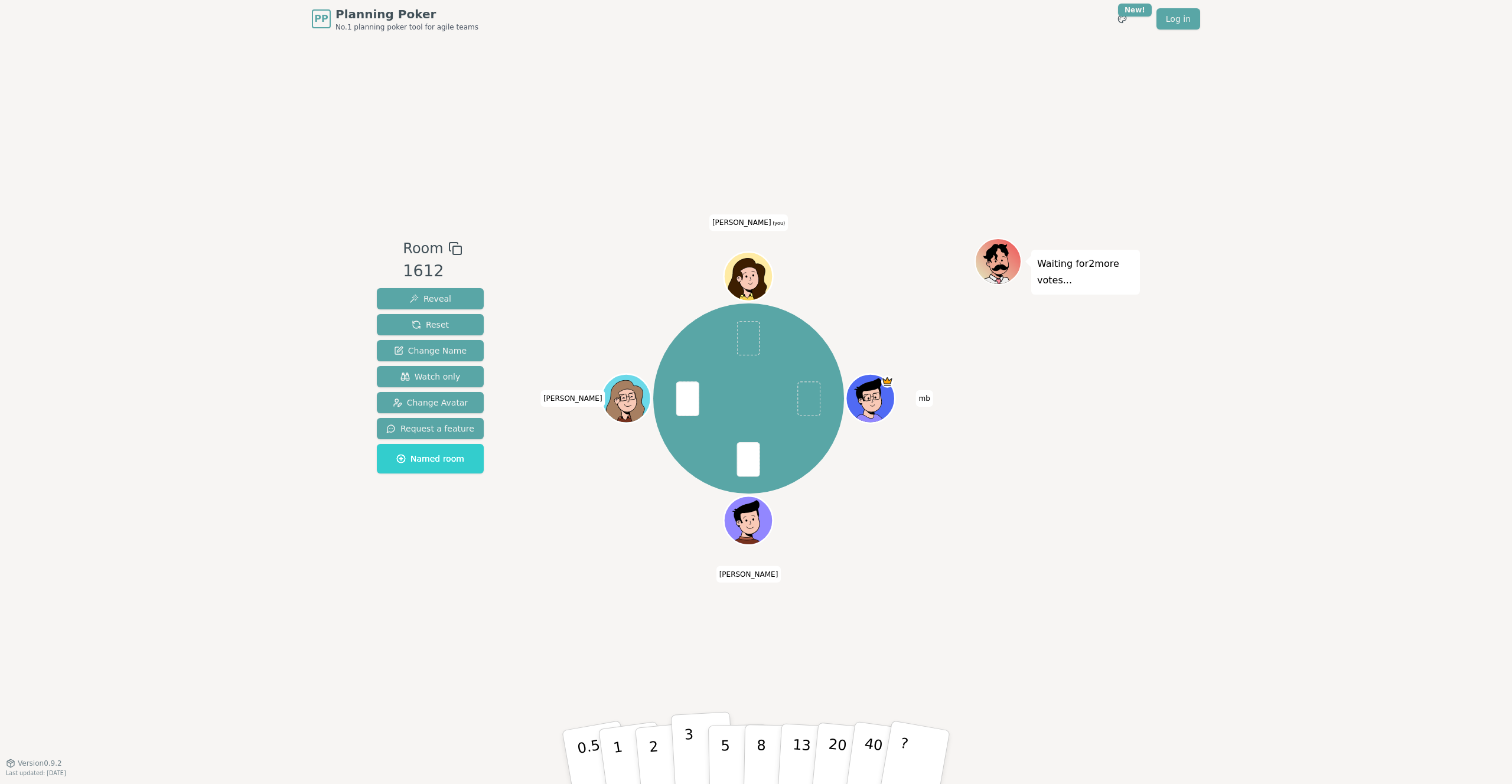
click at [687, 746] on p "3" at bounding box center [690, 758] width 13 height 64
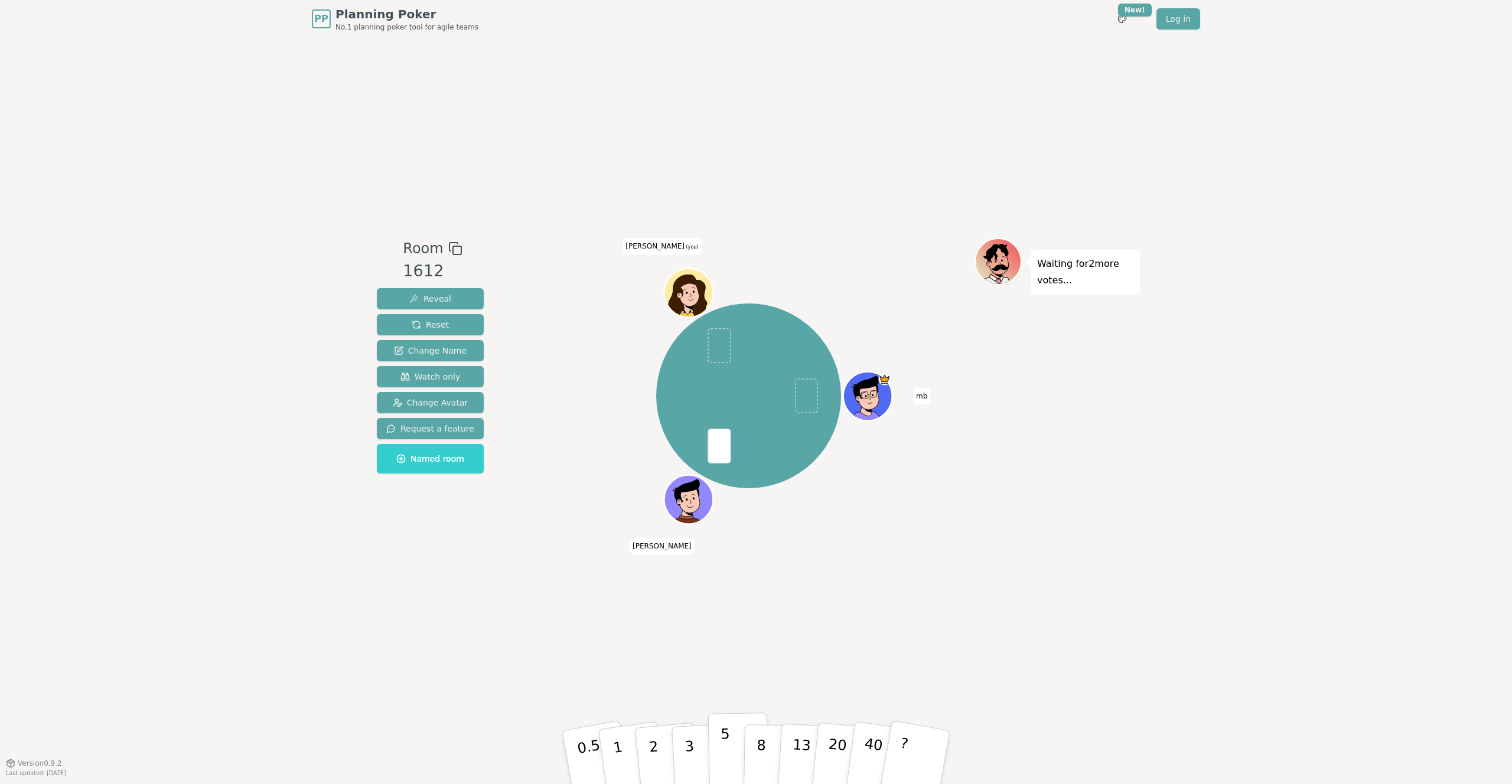
click at [715, 743] on button "5" at bounding box center [739, 757] width 61 height 90
